Goal: Information Seeking & Learning: Learn about a topic

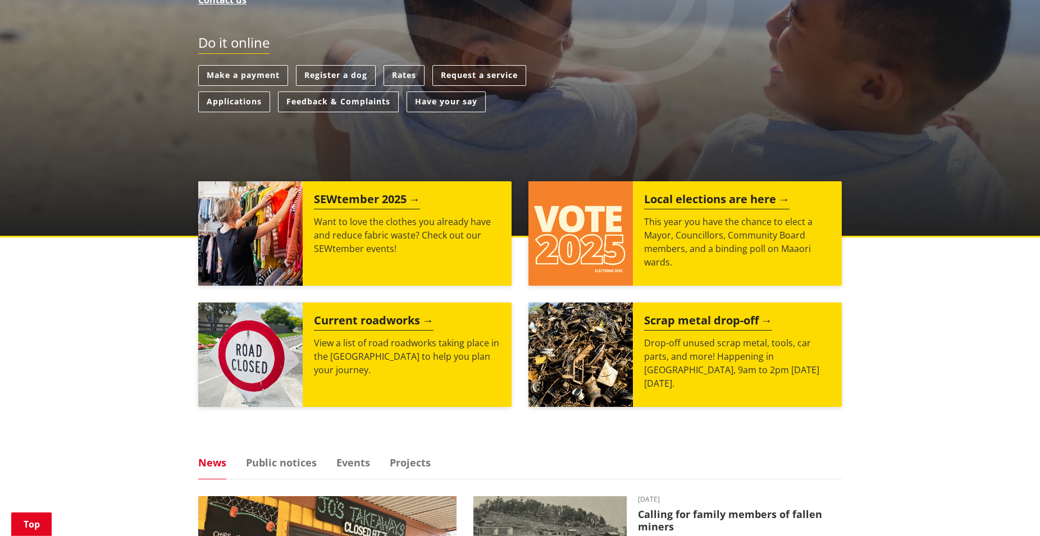
scroll to position [286, 0]
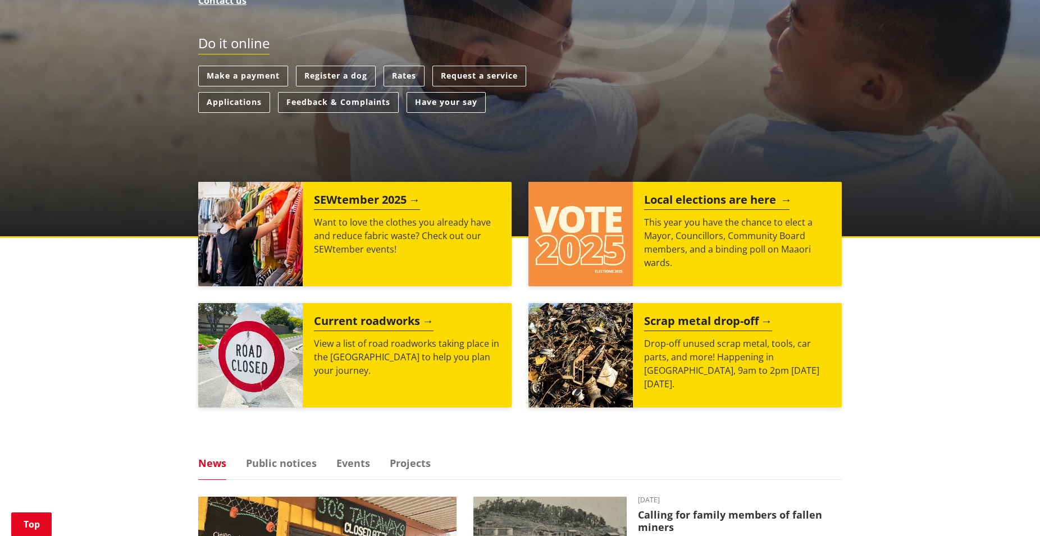
click at [696, 195] on h2 "Local elections are here" at bounding box center [716, 201] width 145 height 17
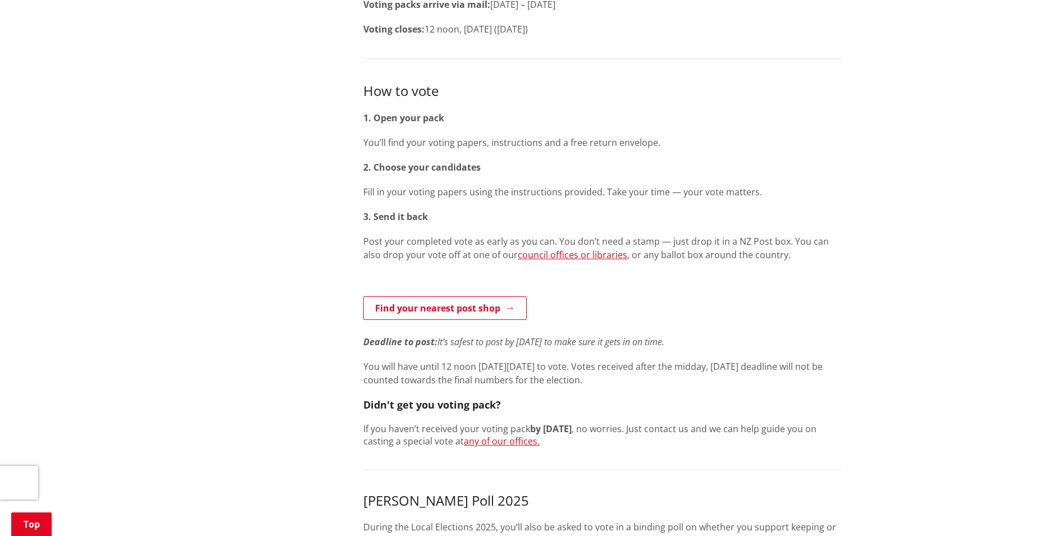
scroll to position [115, 0]
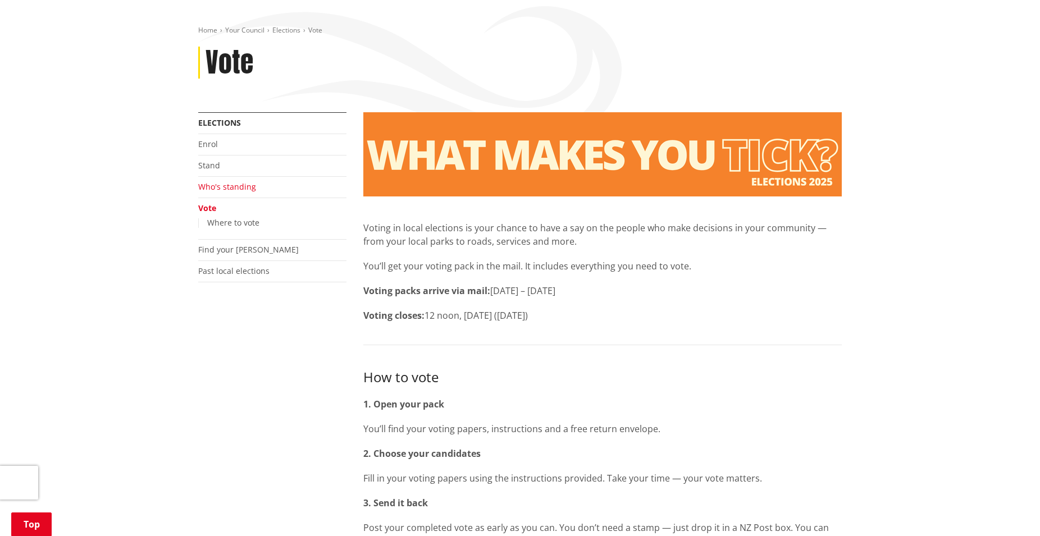
click at [229, 192] on link "Who's standing" at bounding box center [227, 186] width 58 height 11
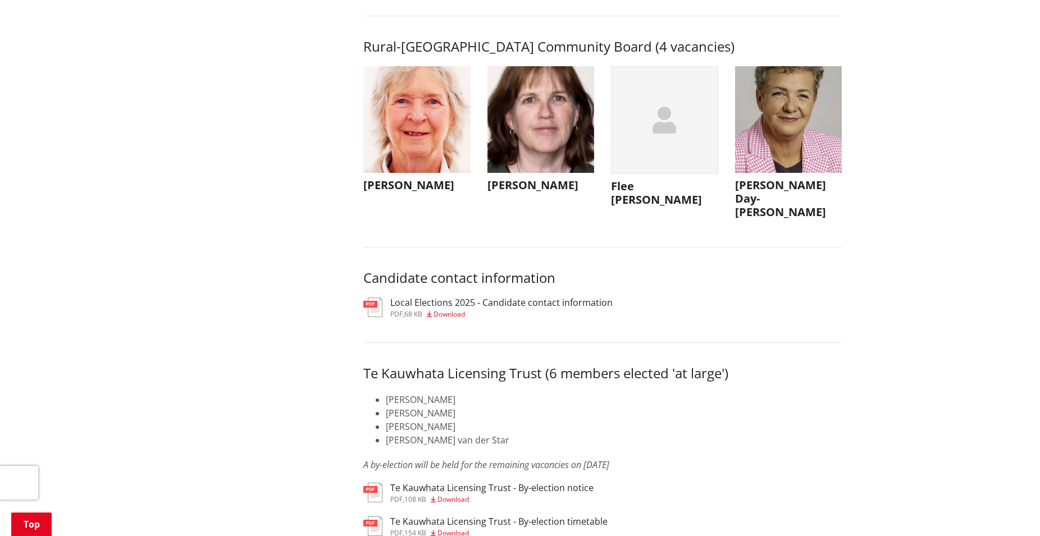
scroll to position [5398, 0]
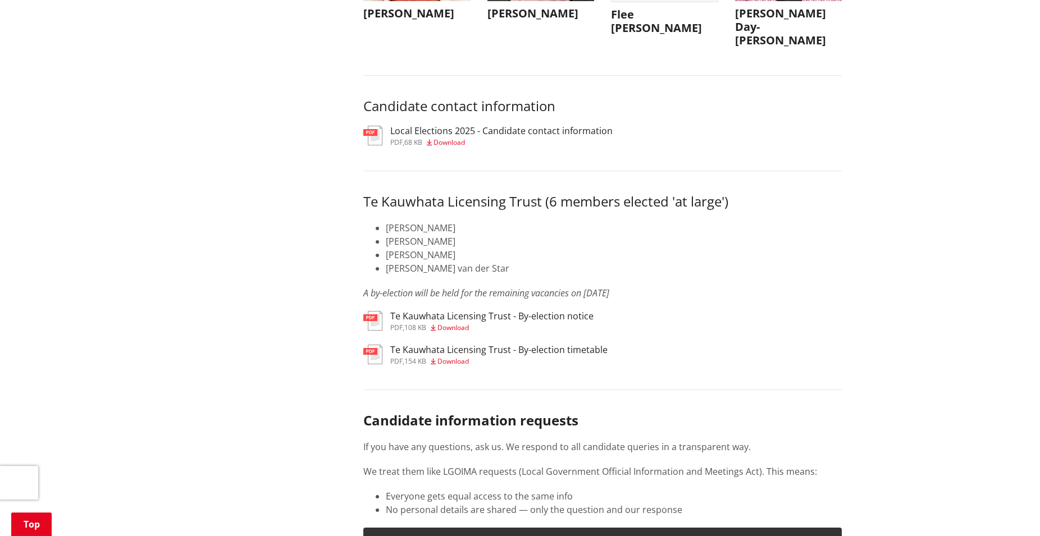
click at [448, 147] on span "Download" at bounding box center [448, 143] width 31 height 10
